Goal: Task Accomplishment & Management: Manage account settings

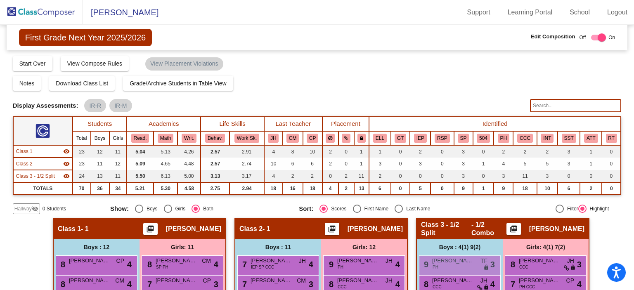
scroll to position [28, 0]
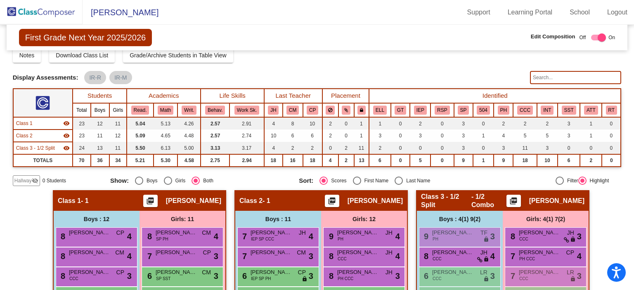
click at [46, 9] on img at bounding box center [41, 12] width 83 height 24
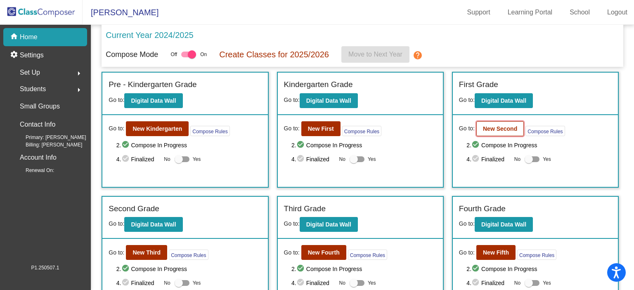
click at [489, 129] on b "New Second" at bounding box center [500, 128] width 34 height 7
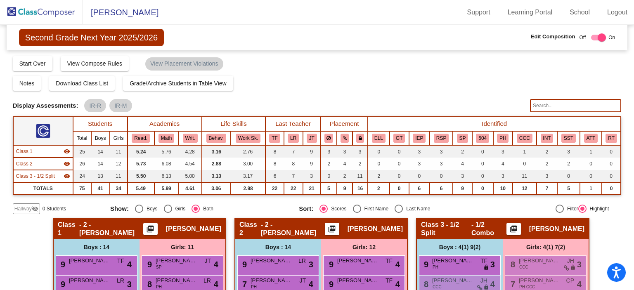
click at [51, 11] on img at bounding box center [41, 12] width 83 height 24
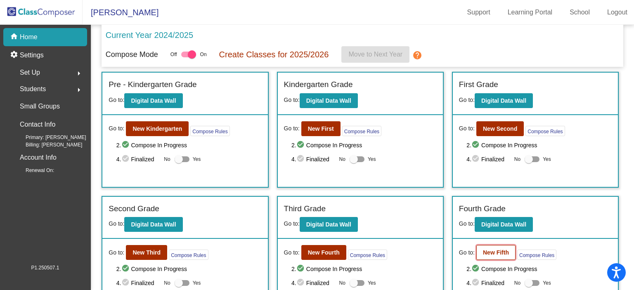
click at [494, 251] on b "New Fifth" at bounding box center [496, 252] width 26 height 7
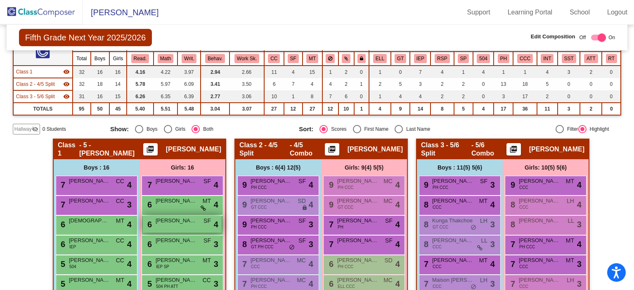
scroll to position [41, 0]
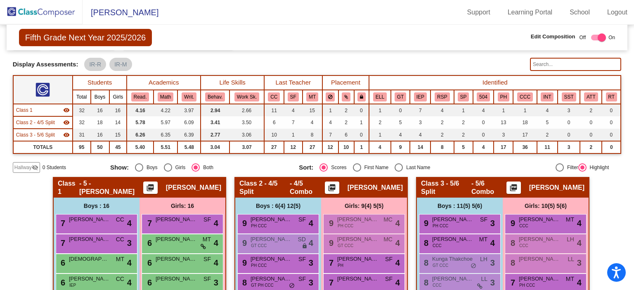
click at [45, 14] on img at bounding box center [41, 12] width 83 height 24
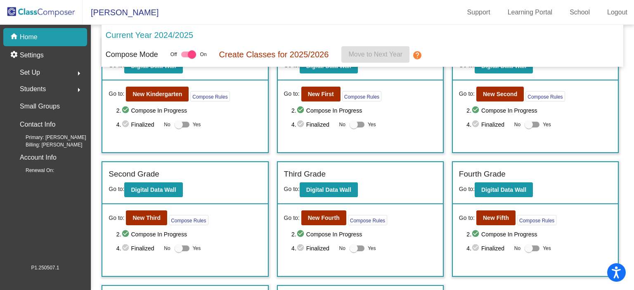
scroll to position [124, 0]
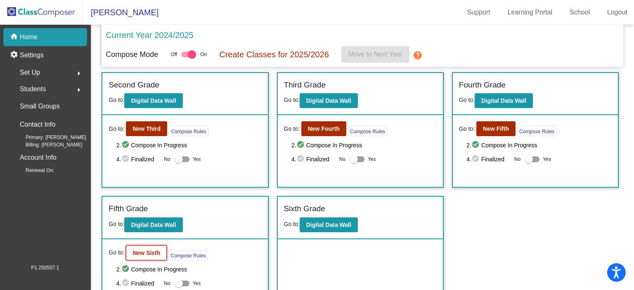
click at [149, 252] on b "New Sixth" at bounding box center [146, 253] width 28 height 7
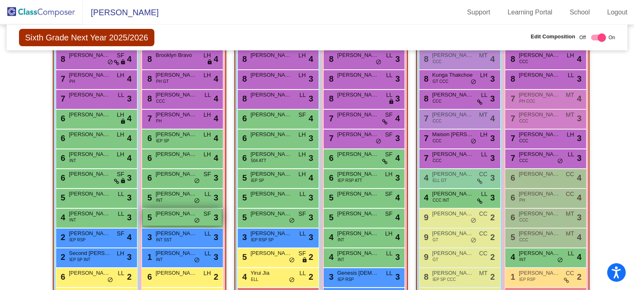
scroll to position [294, 0]
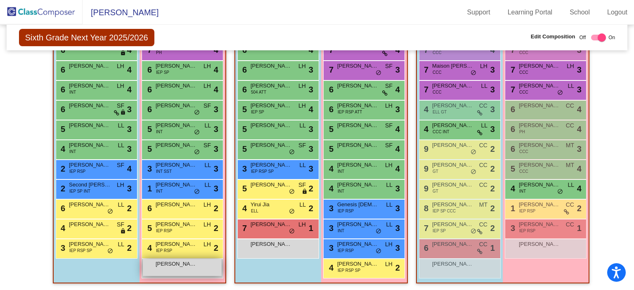
click at [183, 265] on span "[PERSON_NAME]" at bounding box center [176, 264] width 41 height 8
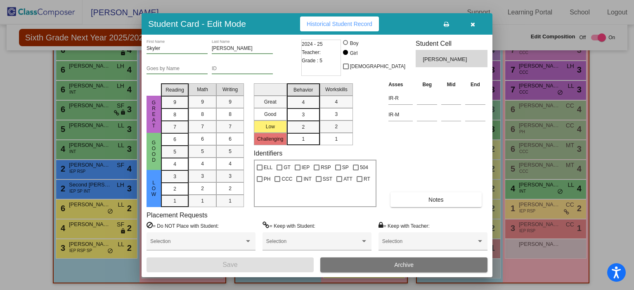
click at [416, 262] on button "Archive" at bounding box center [403, 265] width 167 height 15
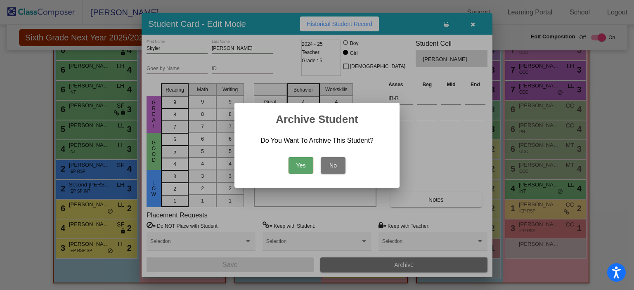
click at [304, 170] on button "Yes" at bounding box center [300, 165] width 25 height 17
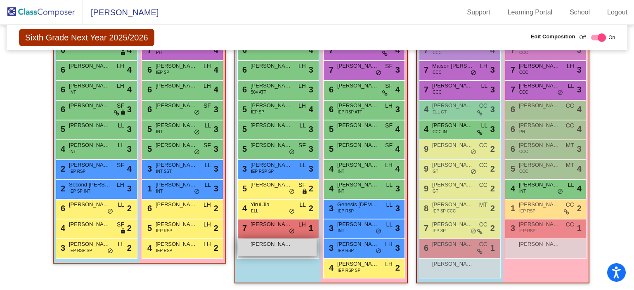
click at [281, 244] on span "[PERSON_NAME]" at bounding box center [270, 244] width 41 height 8
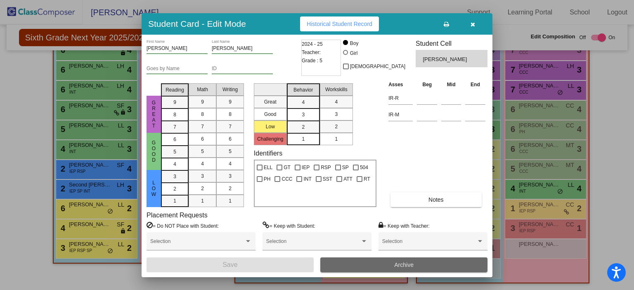
click at [406, 264] on span "Archive" at bounding box center [403, 265] width 19 height 7
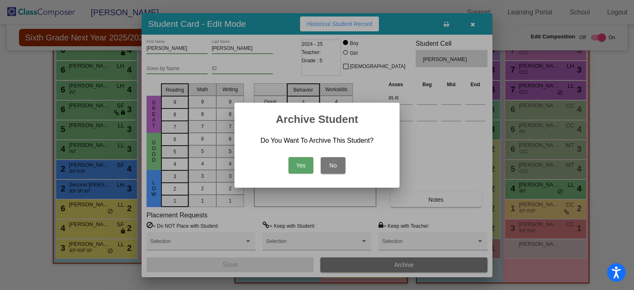
click at [296, 165] on button "Yes" at bounding box center [300, 165] width 25 height 17
